Goal: Information Seeking & Learning: Learn about a topic

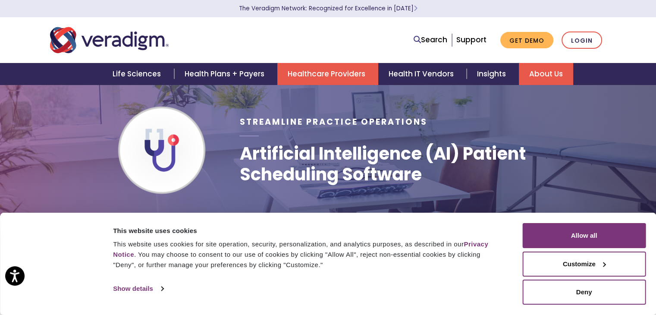
click at [523, 69] on link "About Us" at bounding box center [546, 74] width 54 height 22
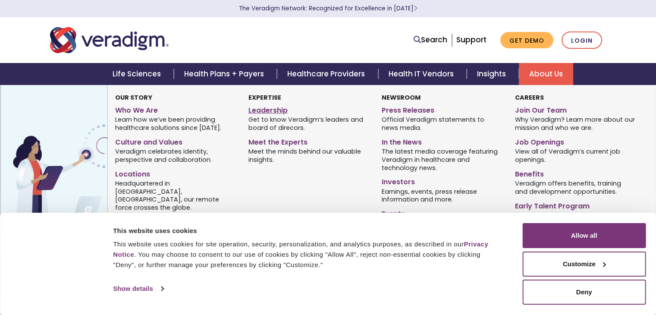
click at [258, 109] on link "Leadership" at bounding box center [308, 109] width 120 height 13
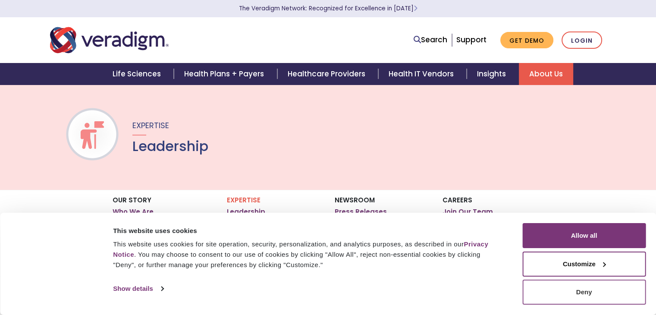
click at [584, 294] on button "Deny" at bounding box center [583, 292] width 123 height 25
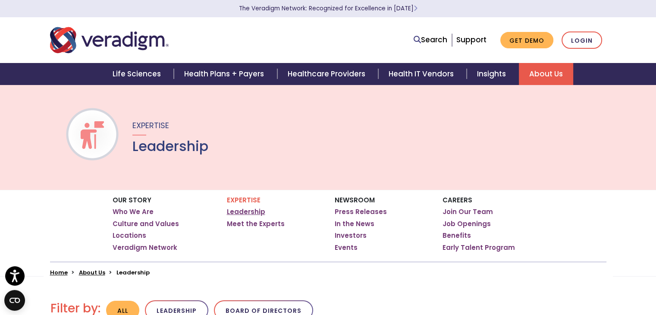
click at [250, 209] on link "Leadership" at bounding box center [246, 211] width 38 height 9
